Goal: Find specific page/section: Find specific page/section

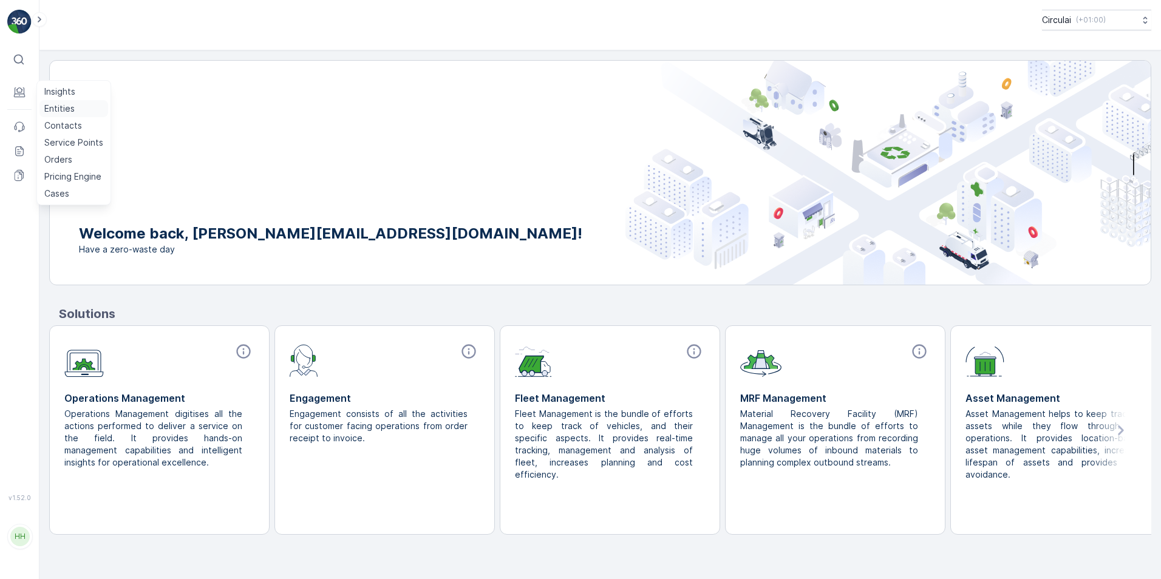
click at [55, 111] on p "Entities" at bounding box center [59, 109] width 30 height 12
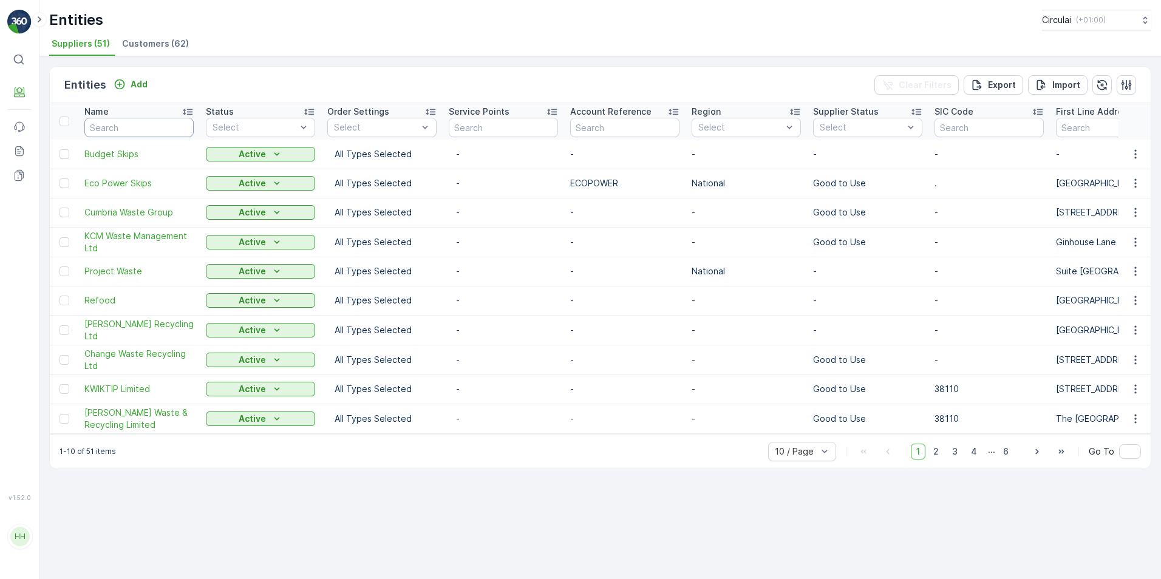
click at [157, 129] on input "text" at bounding box center [138, 127] width 109 height 19
type input "skip"
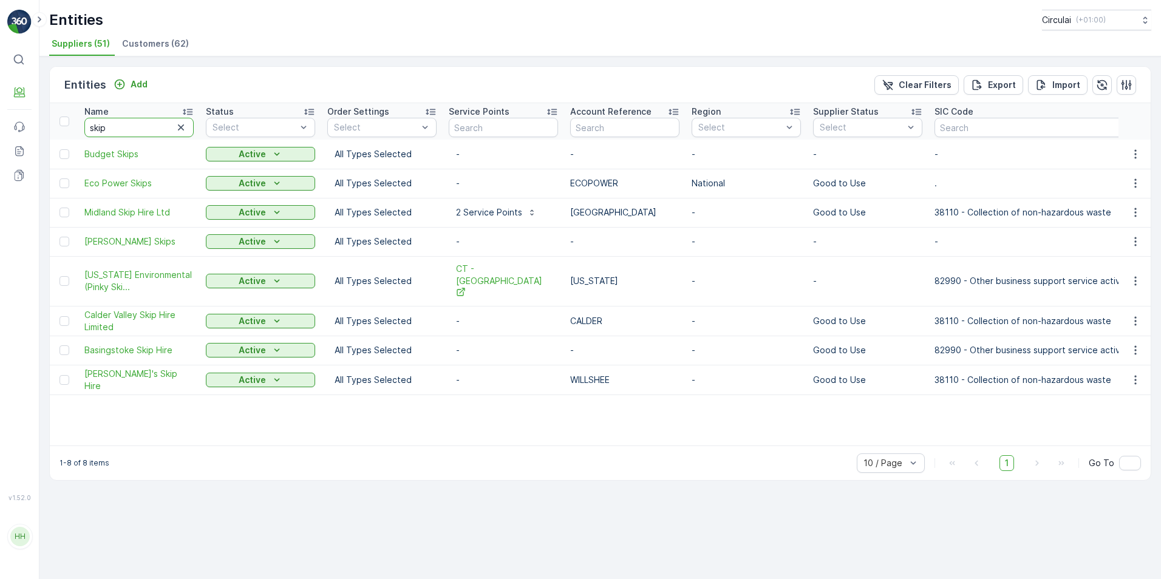
click at [157, 129] on input "skip" at bounding box center [138, 127] width 109 height 19
type input "skipit"
